Goal: Find contact information

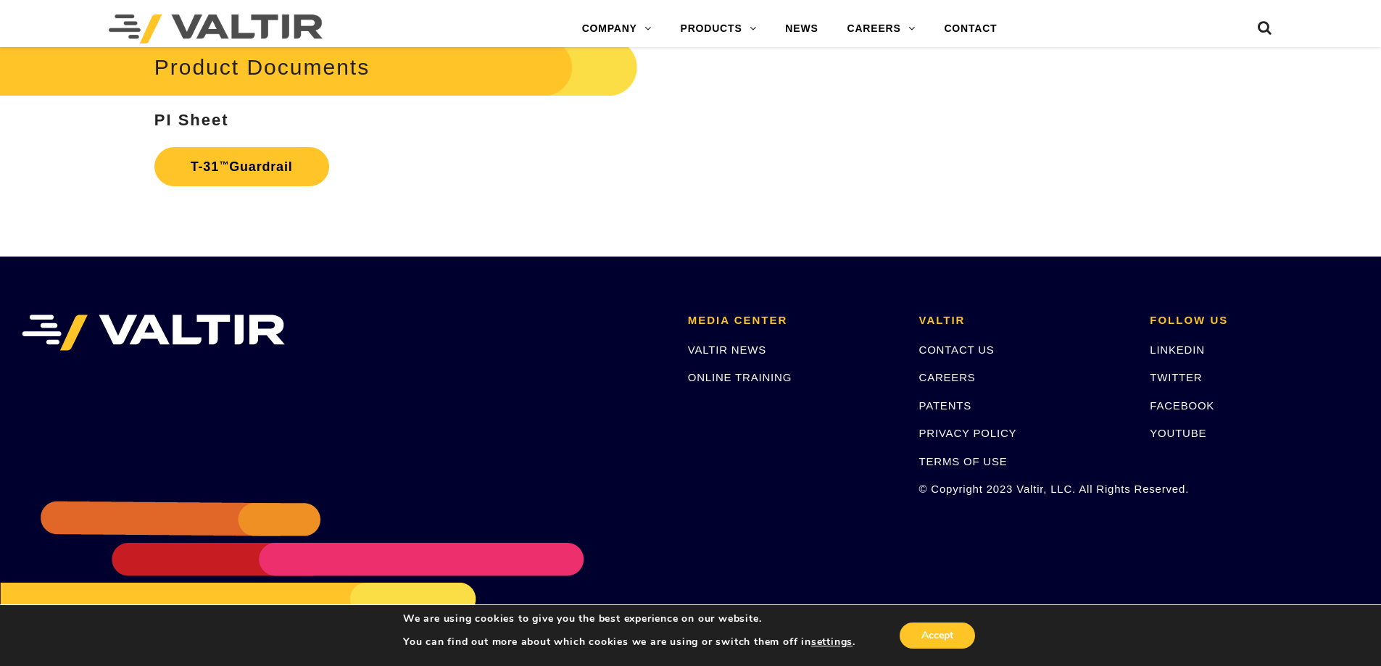
scroll to position [2625, 0]
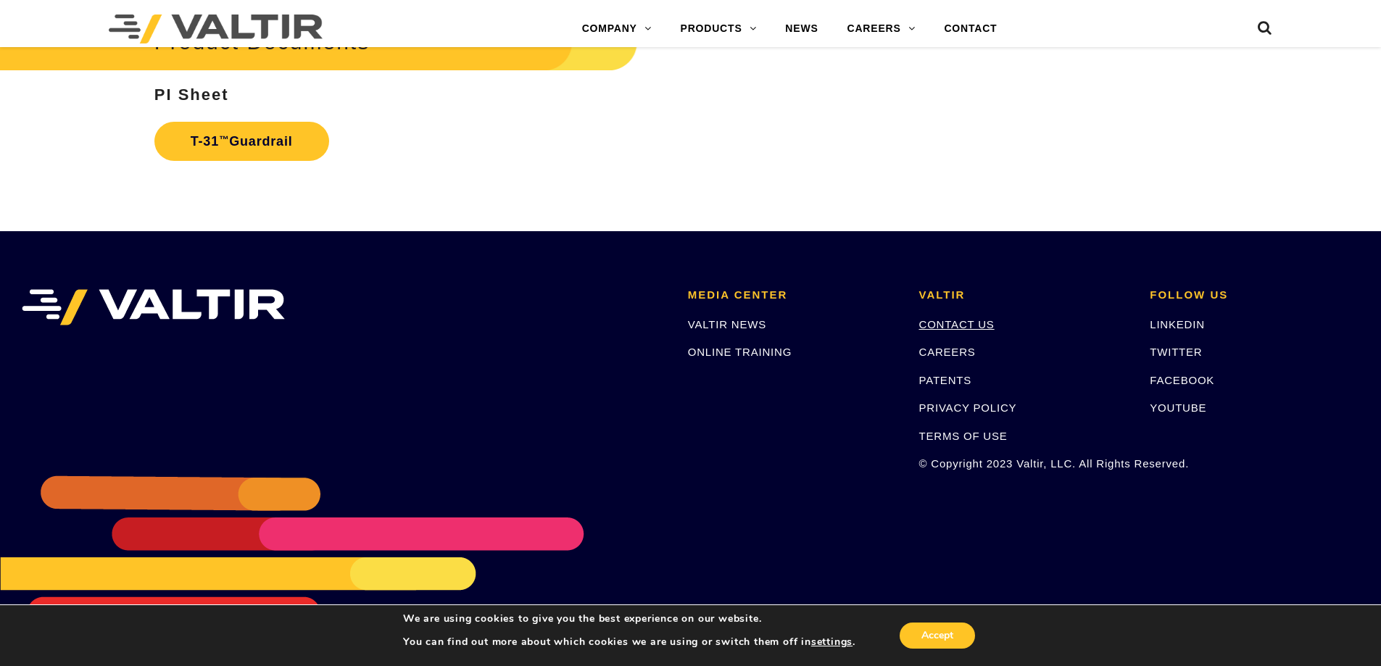
click at [978, 326] on link "CONTACT US" at bounding box center [956, 324] width 75 height 12
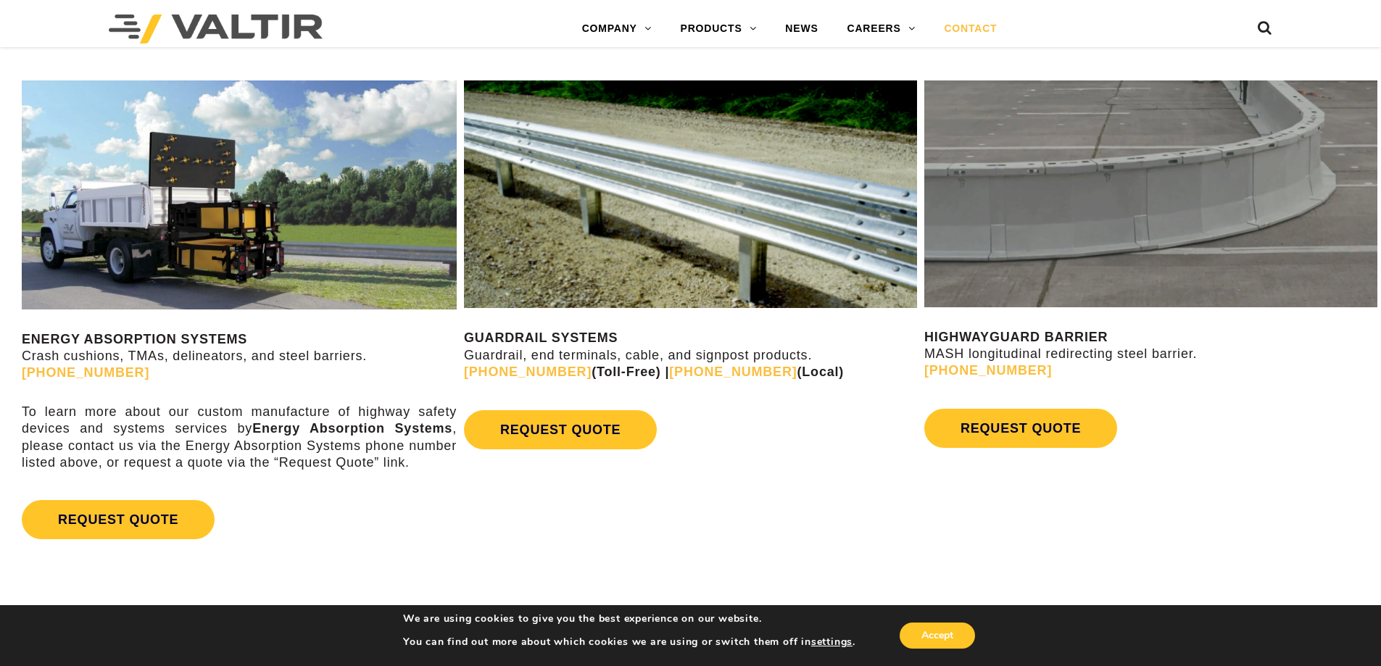
scroll to position [652, 0]
